Goal: Information Seeking & Learning: Learn about a topic

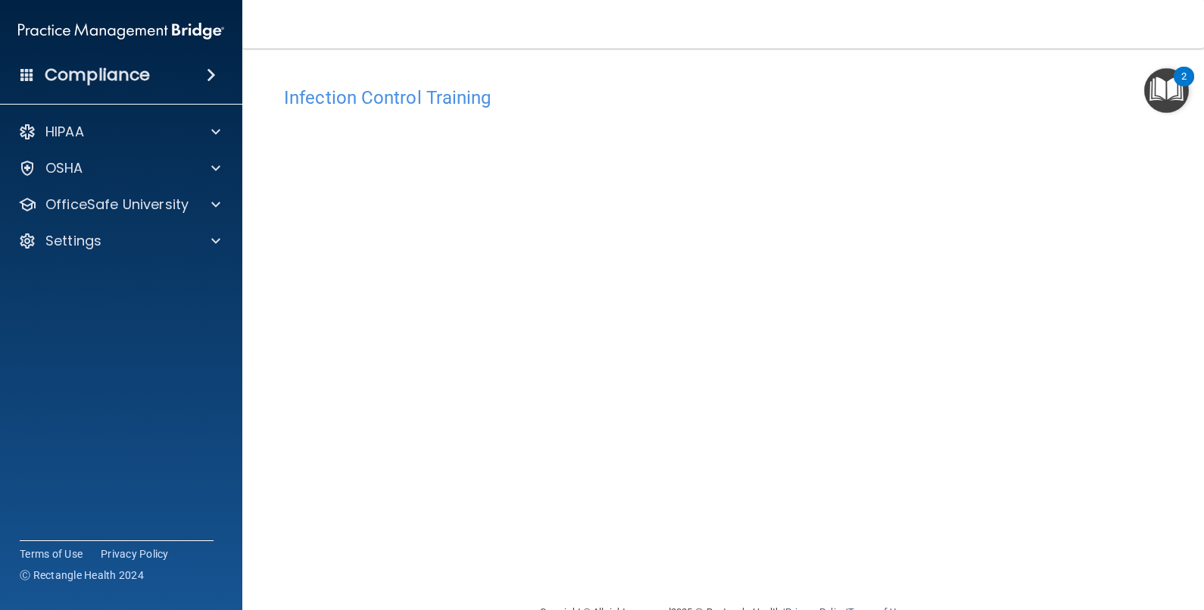
scroll to position [39, 0]
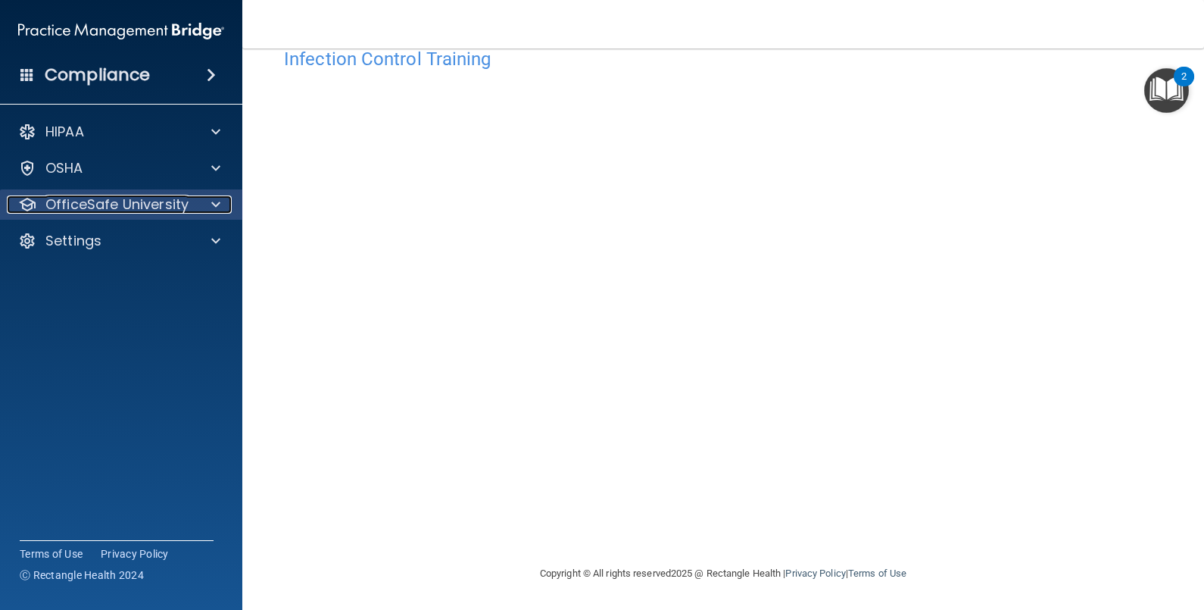
click at [209, 199] on div at bounding box center [214, 204] width 38 height 18
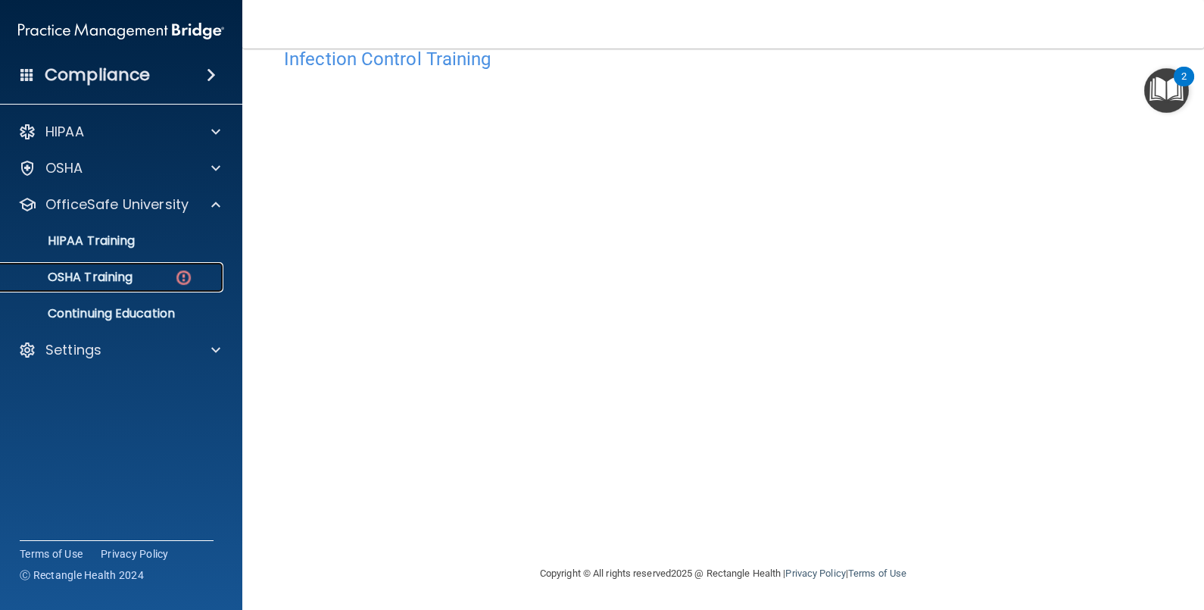
click at [156, 272] on div "OSHA Training" at bounding box center [113, 277] width 207 height 15
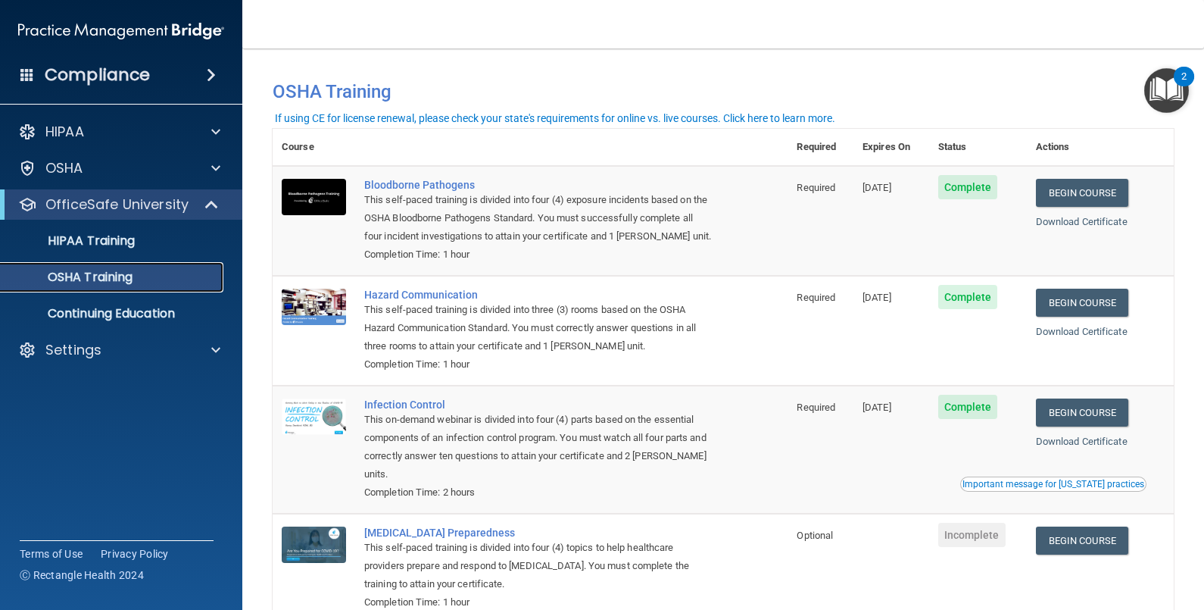
scroll to position [96, 0]
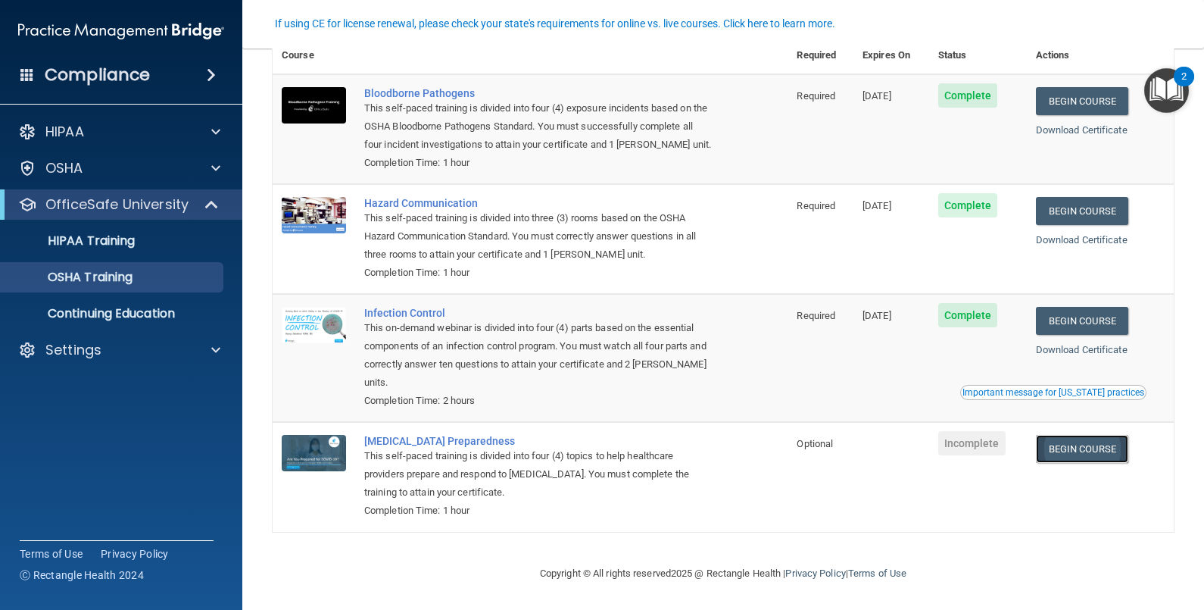
click at [1046, 446] on link "Begin Course" at bounding box center [1082, 449] width 92 height 28
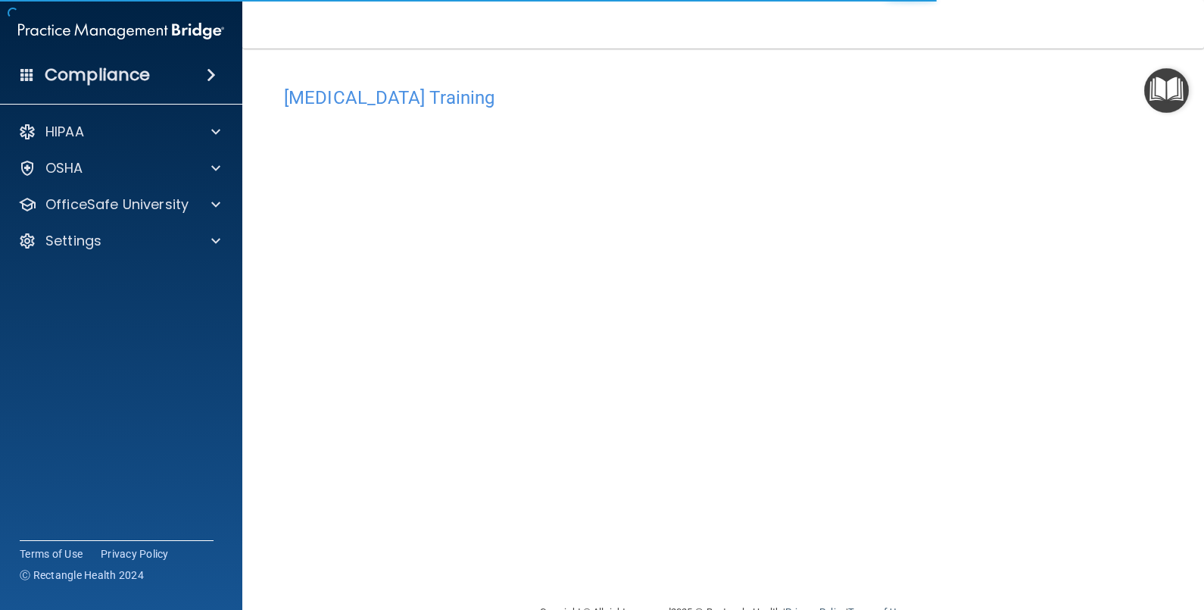
scroll to position [39, 0]
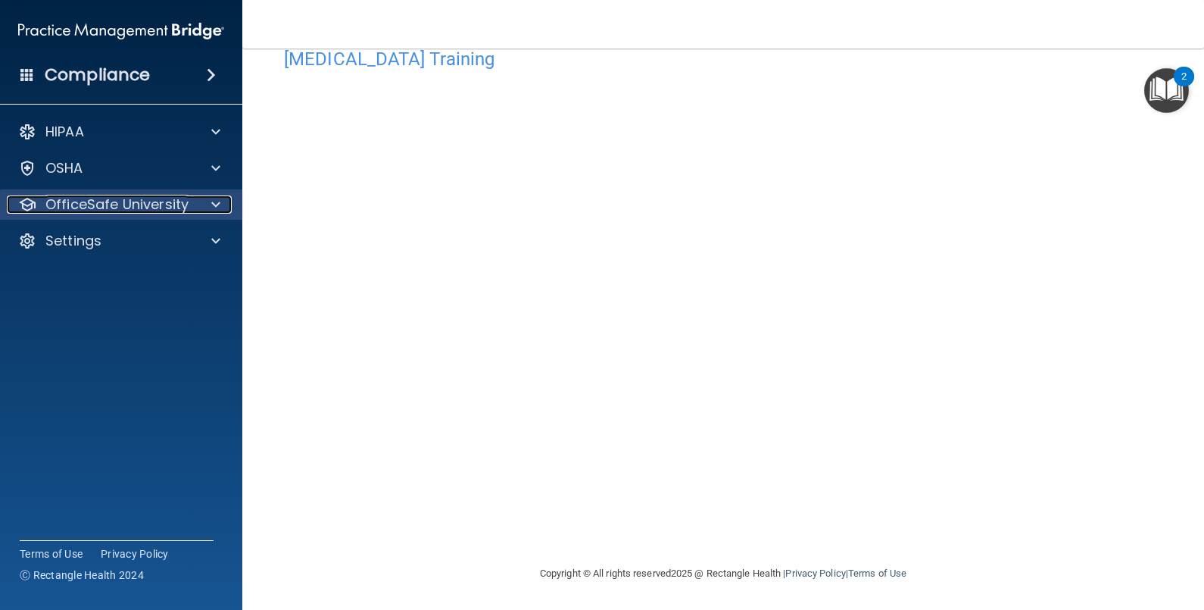
click at [230, 207] on div at bounding box center [214, 204] width 38 height 18
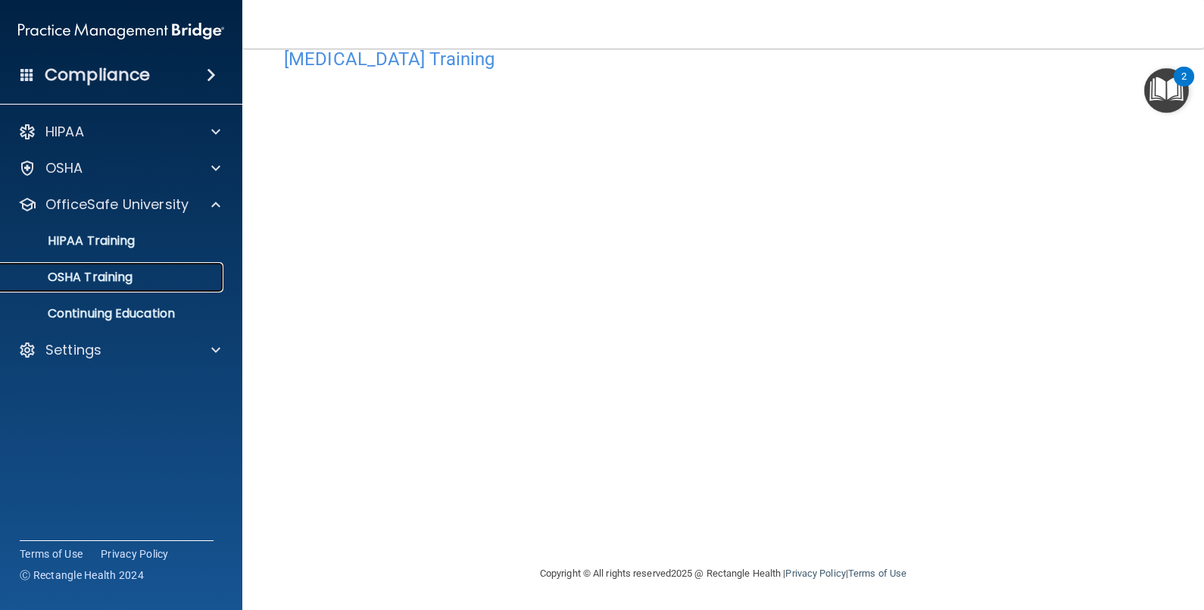
click at [97, 265] on link "OSHA Training" at bounding box center [104, 277] width 239 height 30
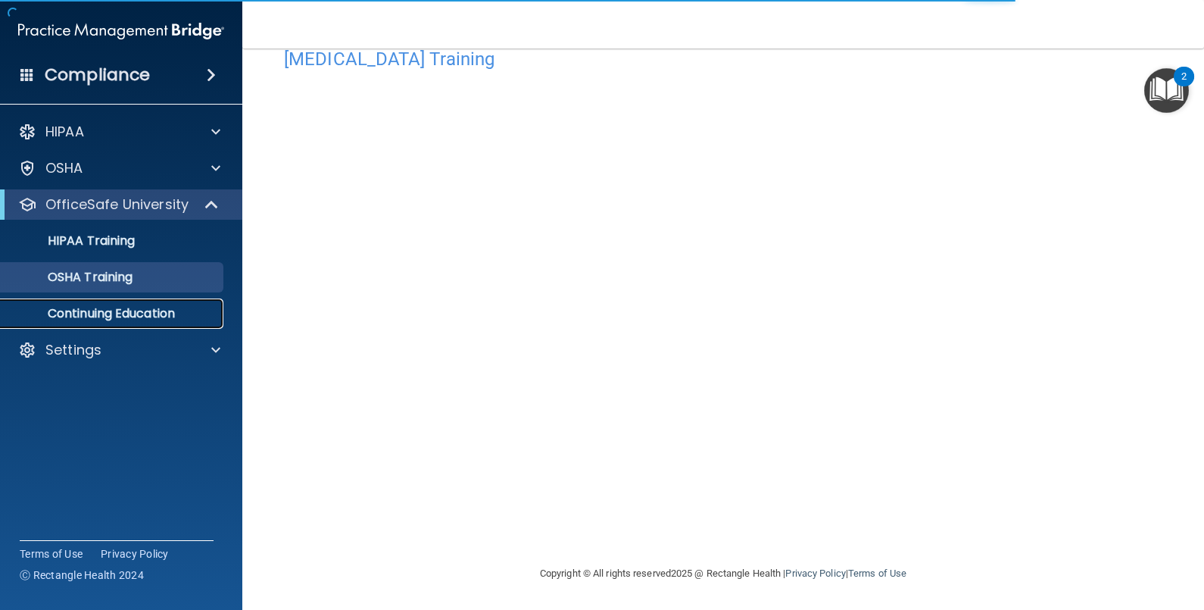
click at [139, 314] on p "Continuing Education" at bounding box center [113, 313] width 207 height 15
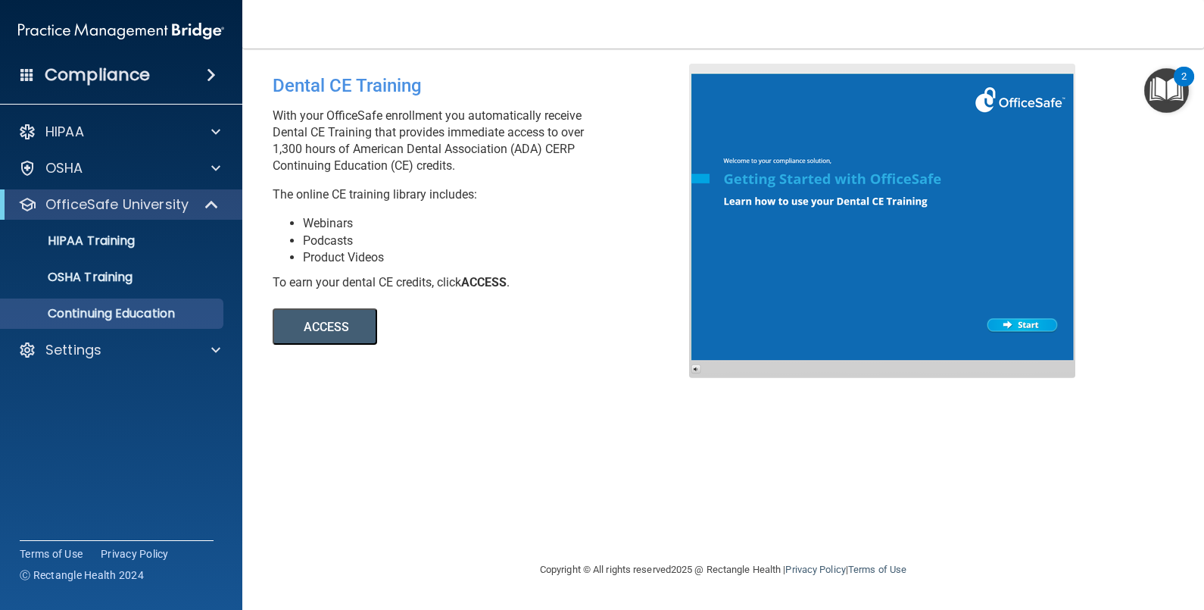
click at [329, 326] on button "ACCESS" at bounding box center [325, 326] width 105 height 36
click at [74, 72] on h4 "Compliance" at bounding box center [97, 74] width 105 height 21
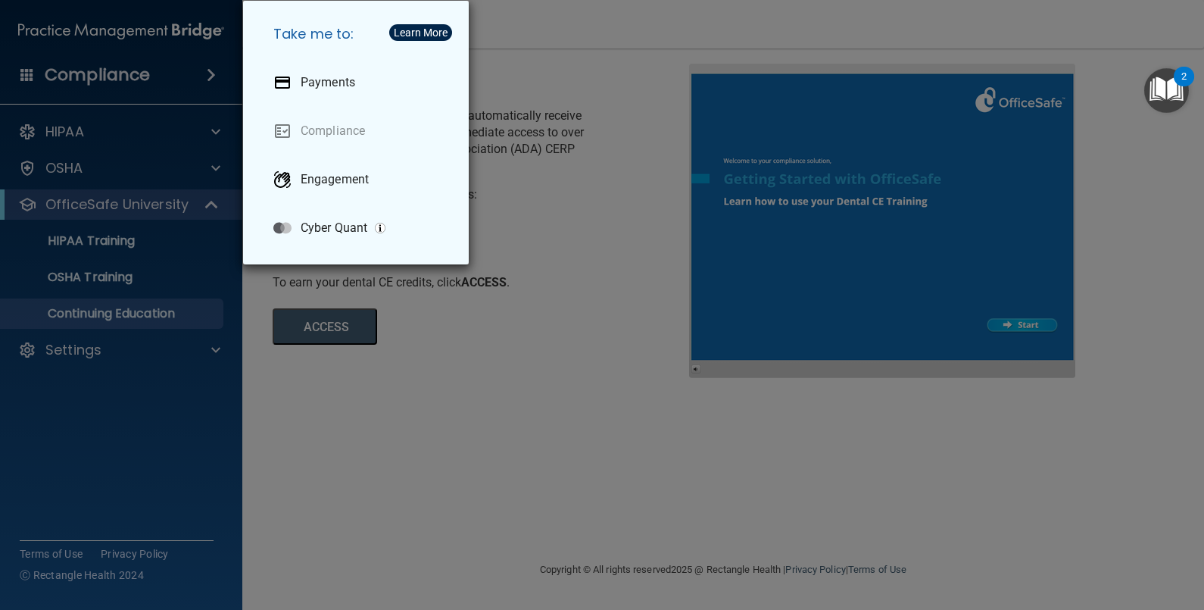
click at [138, 86] on div "Take me to: Payments Compliance Engagement Cyber Quant" at bounding box center [602, 305] width 1204 height 610
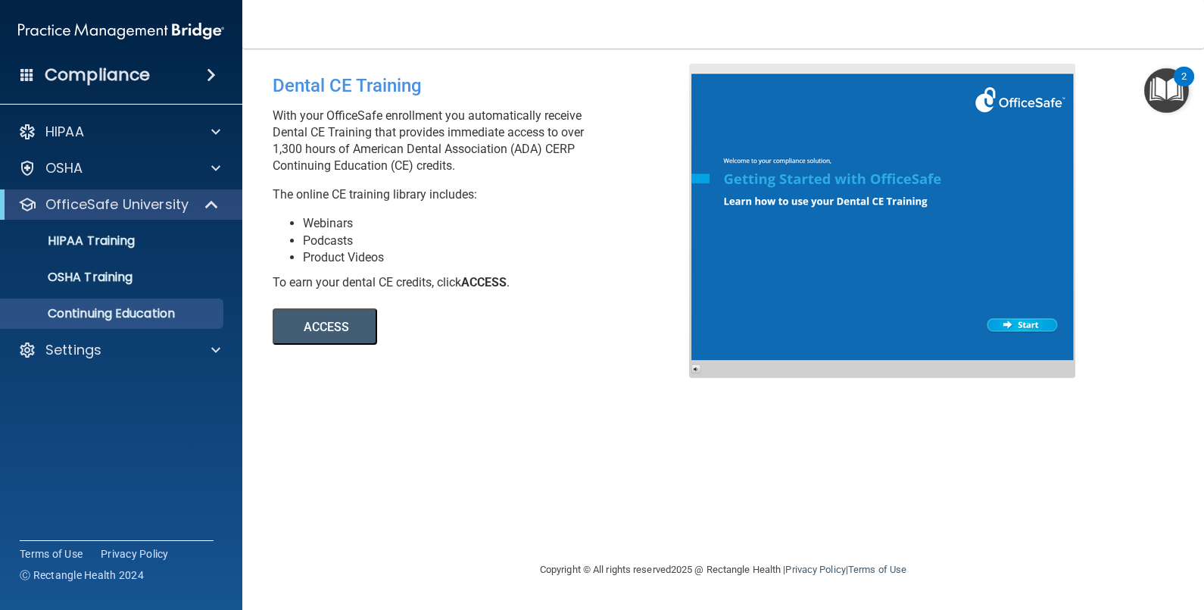
click at [210, 75] on span at bounding box center [211, 75] width 9 height 18
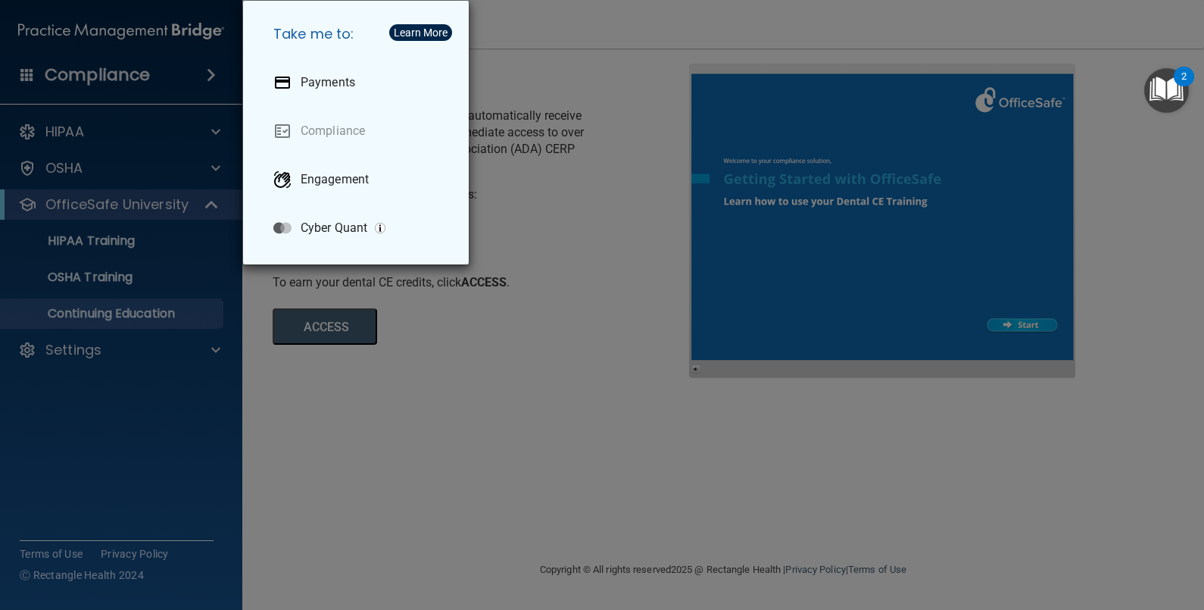
click at [38, 82] on div "Take me to: Payments Compliance Engagement Cyber Quant" at bounding box center [602, 305] width 1204 height 610
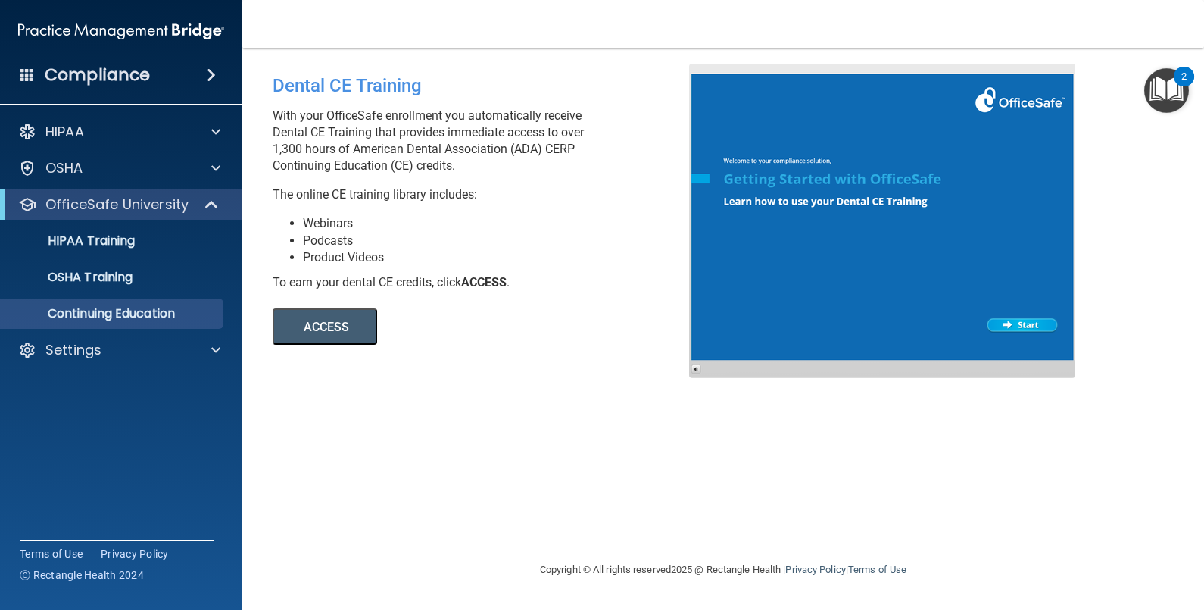
click at [26, 67] on span at bounding box center [27, 74] width 14 height 14
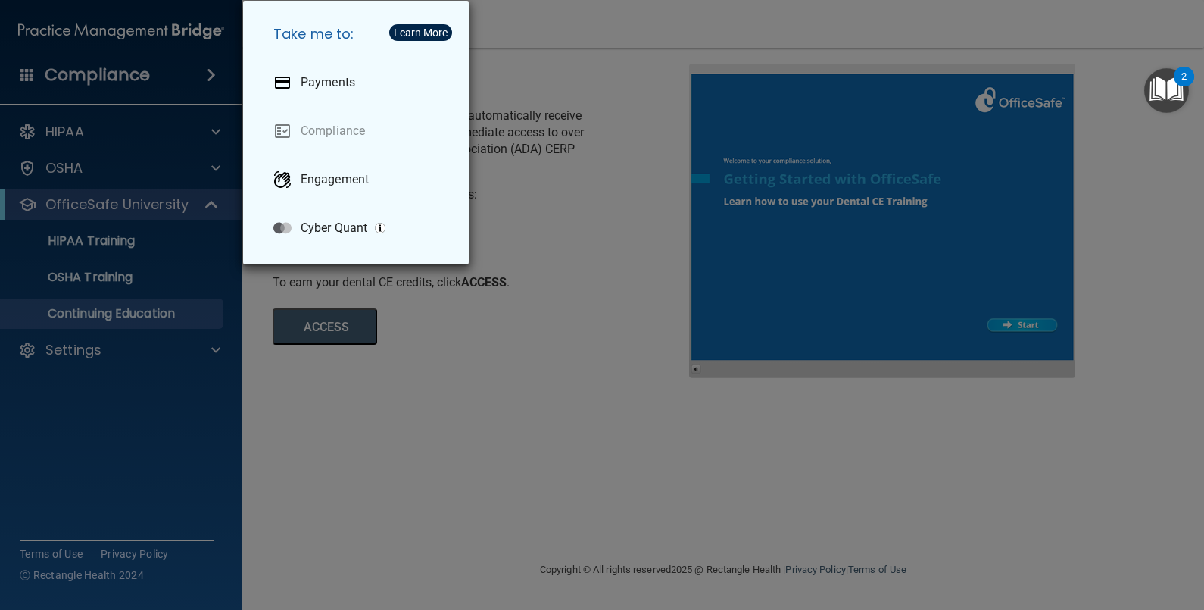
click at [121, 128] on div "Take me to: Payments Compliance Engagement Cyber Quant" at bounding box center [602, 305] width 1204 height 610
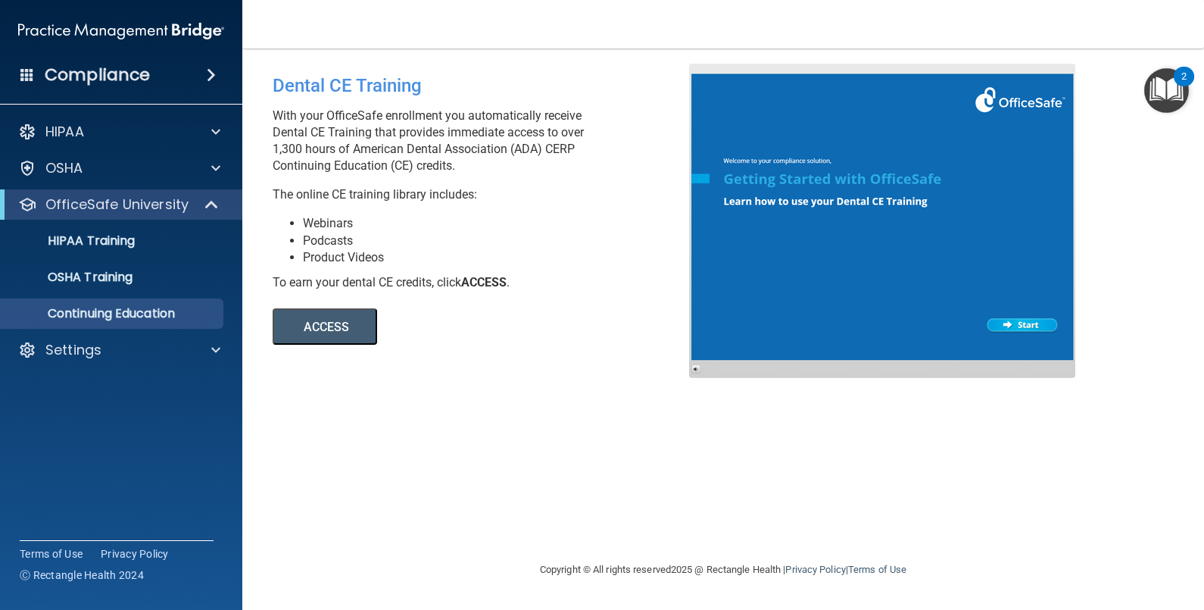
click at [104, 30] on img at bounding box center [121, 31] width 206 height 30
click at [111, 280] on p "OSHA Training" at bounding box center [71, 277] width 123 height 15
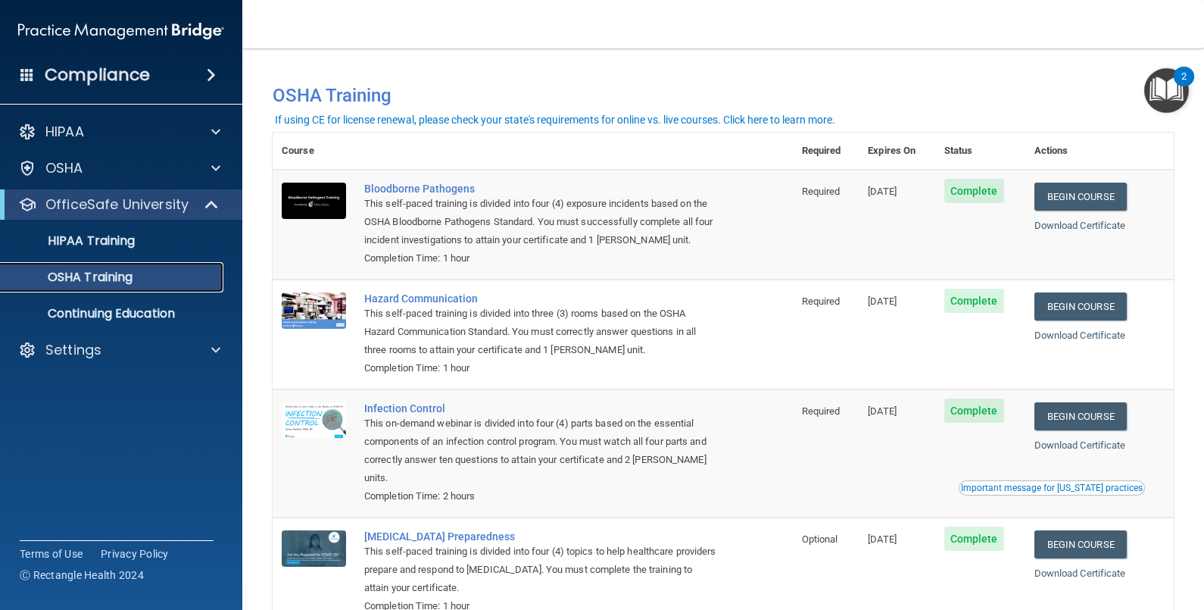
scroll to position [96, 0]
